Goal: Answer question/provide support: Share knowledge or assist other users

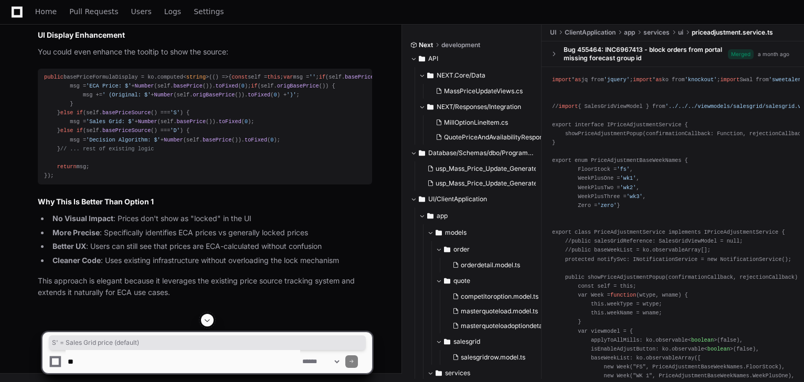
click at [213, 321] on button at bounding box center [207, 320] width 13 height 13
click at [187, 359] on textarea at bounding box center [183, 361] width 234 height 23
click at [253, 363] on textarea at bounding box center [183, 361] width 234 height 23
paste textarea "**********"
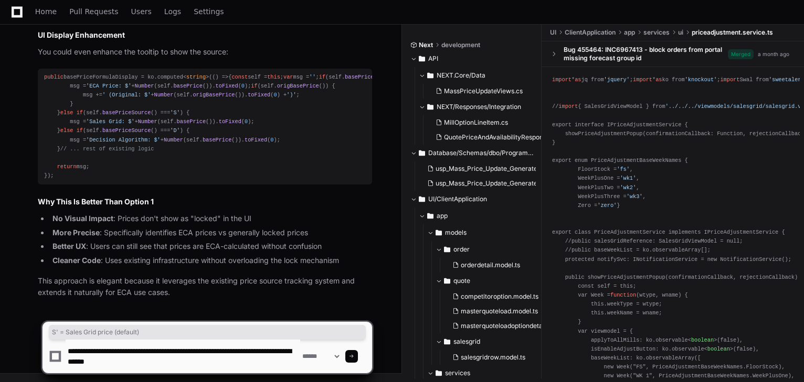
type textarea "**********"
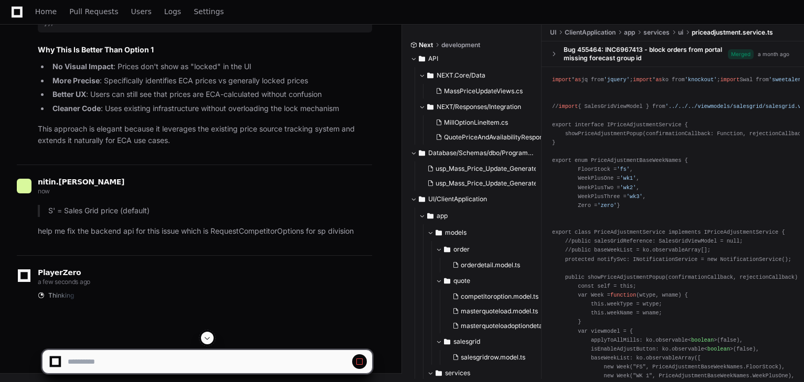
scroll to position [12194, 0]
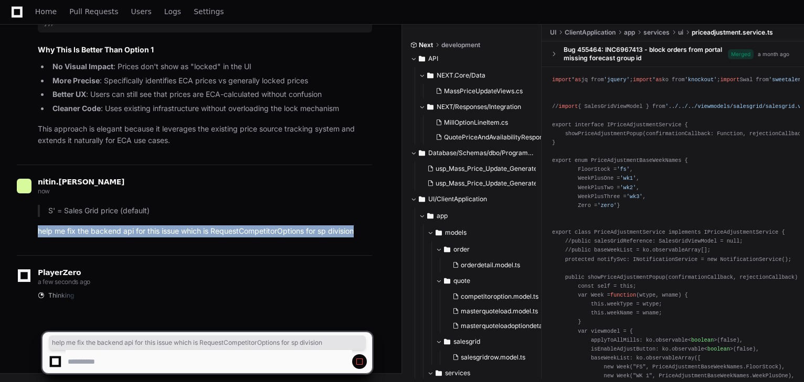
drag, startPoint x: 38, startPoint y: 232, endPoint x: 387, endPoint y: 229, distance: 349.4
copy p "help me fix the backend api for this issue which is RequestCompetitorOptions fo…"
click at [360, 360] on span at bounding box center [359, 362] width 8 height 8
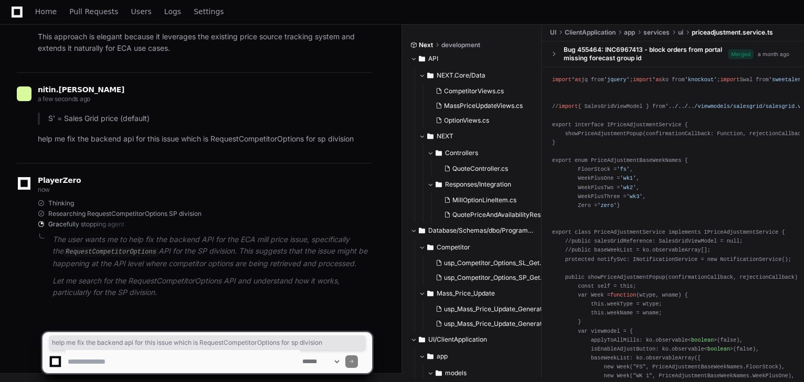
scroll to position [12286, 0]
click at [149, 364] on textarea at bounding box center [183, 361] width 234 height 23
paste textarea "**********"
type textarea "**********"
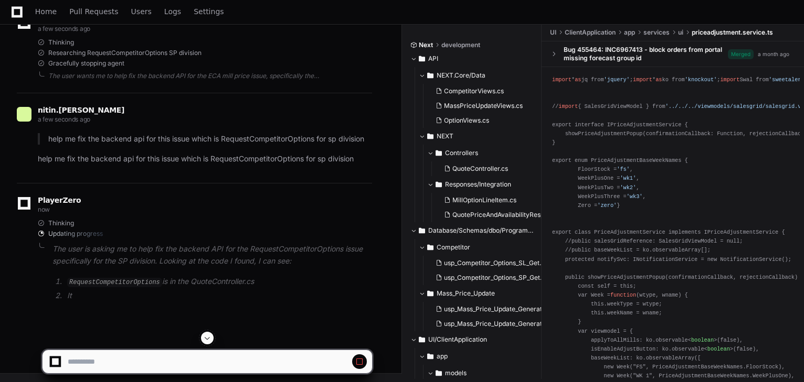
scroll to position [12438, 0]
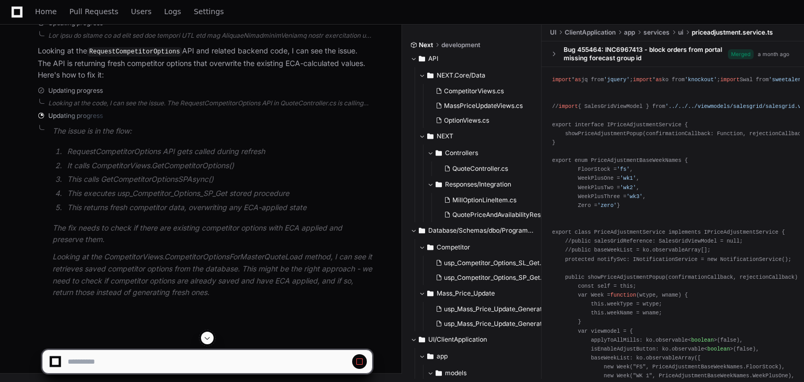
click at [154, 27] on div "Thinking Updating progress" at bounding box center [205, 17] width 334 height 19
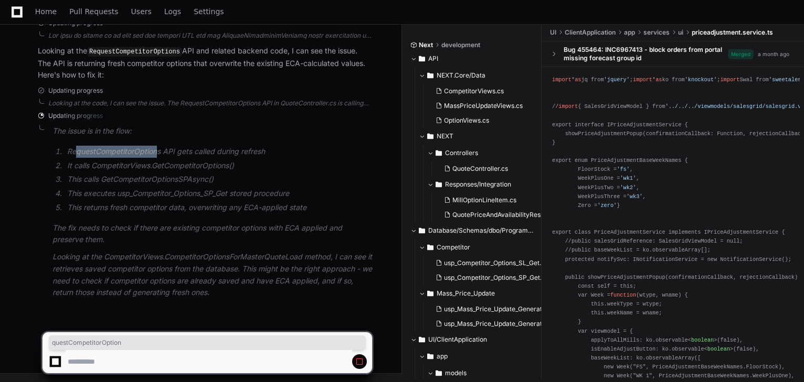
drag, startPoint x: 78, startPoint y: 152, endPoint x: 159, endPoint y: 152, distance: 81.3
click at [159, 152] on li "RequestCompetitorOptions API gets called during refresh" at bounding box center [218, 152] width 308 height 12
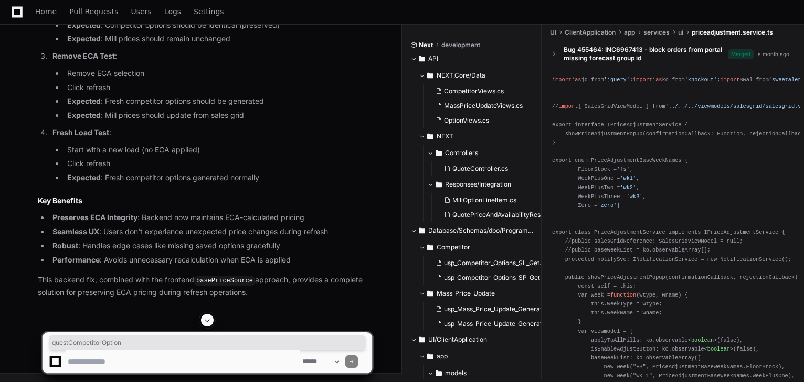
scroll to position [13119, 0]
drag, startPoint x: 76, startPoint y: 136, endPoint x: 220, endPoint y: 138, distance: 144.8
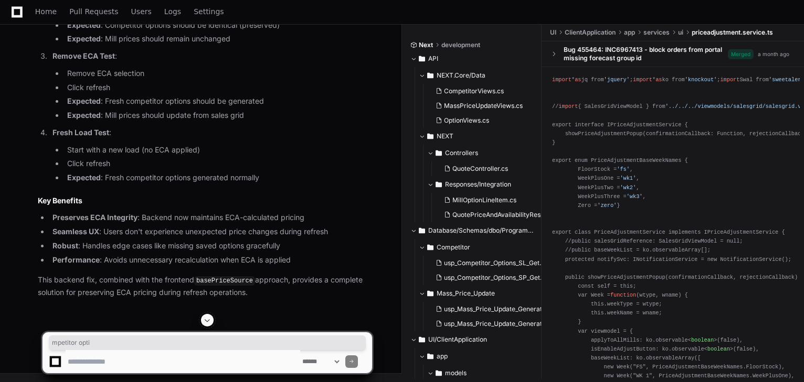
drag, startPoint x: 126, startPoint y: 137, endPoint x: 217, endPoint y: 137, distance: 90.2
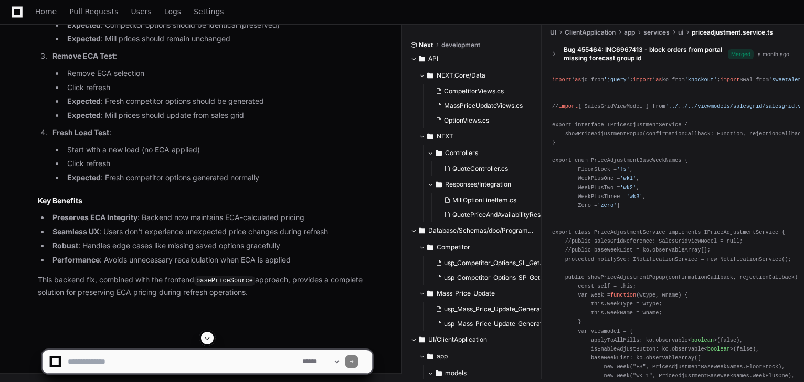
scroll to position [14167, 0]
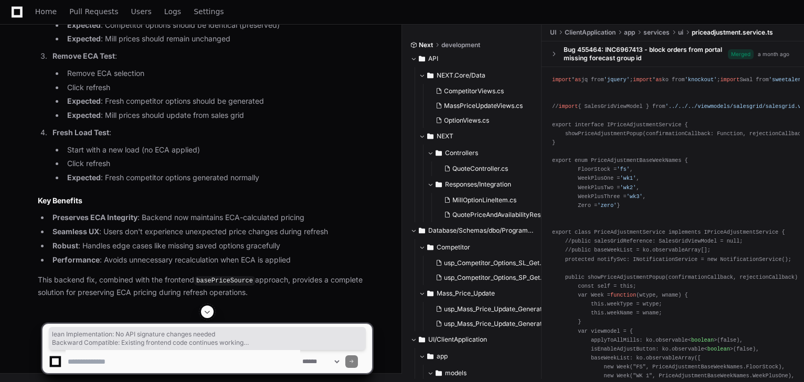
drag, startPoint x: 60, startPoint y: 181, endPoint x: 210, endPoint y: 202, distance: 151.6
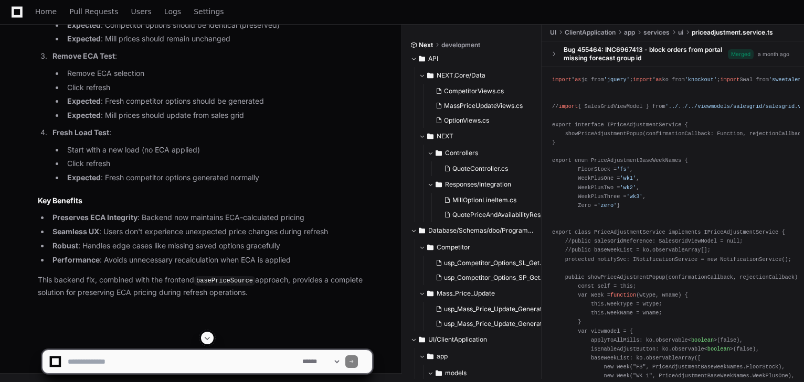
scroll to position [12992, 0]
